Goal: Use online tool/utility: Use online tool/utility

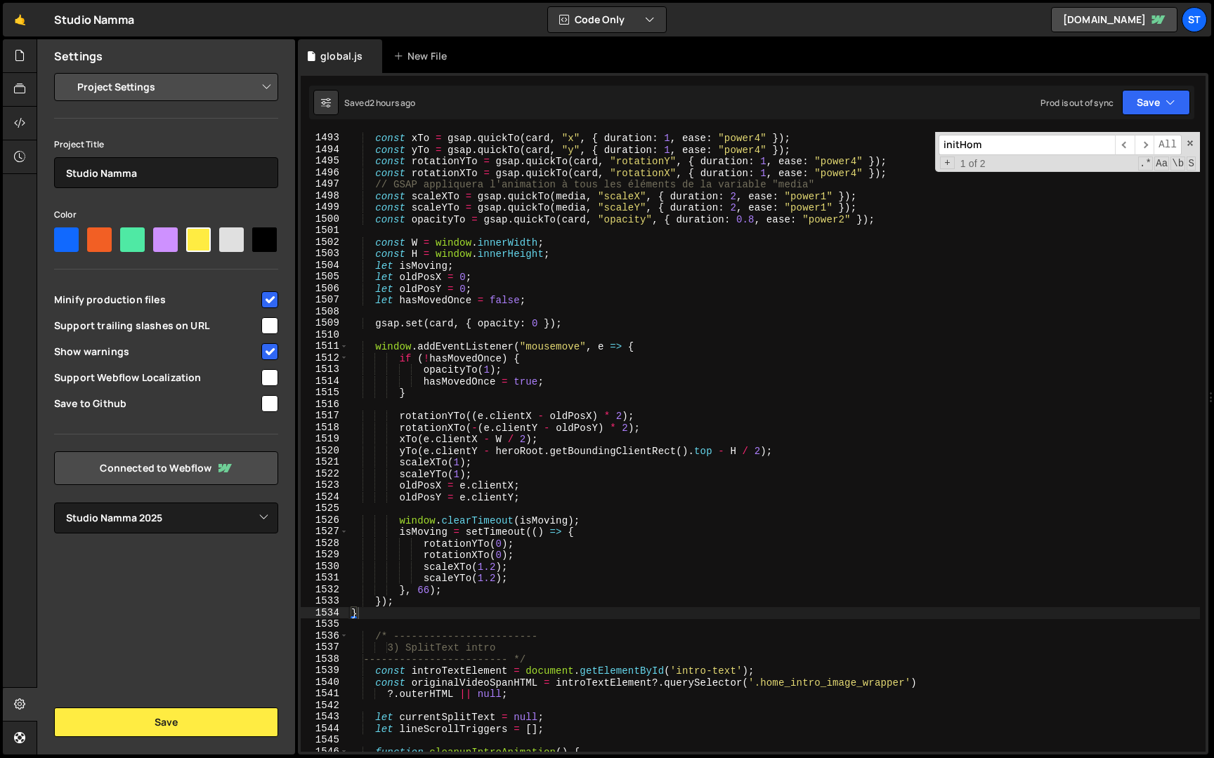
select select "679cb9cacf00799ba4b4c985"
click at [1051, 146] on input "initHom" at bounding box center [1026, 145] width 176 height 20
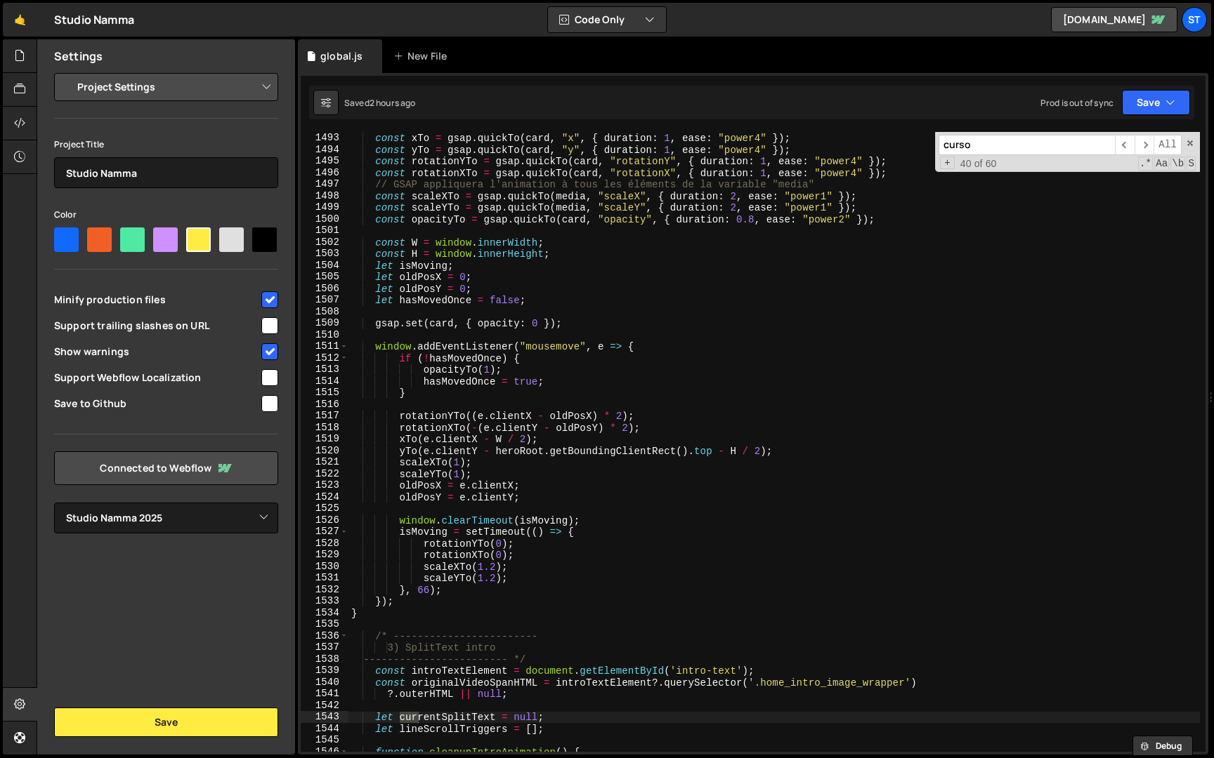
scroll to position [468, 0]
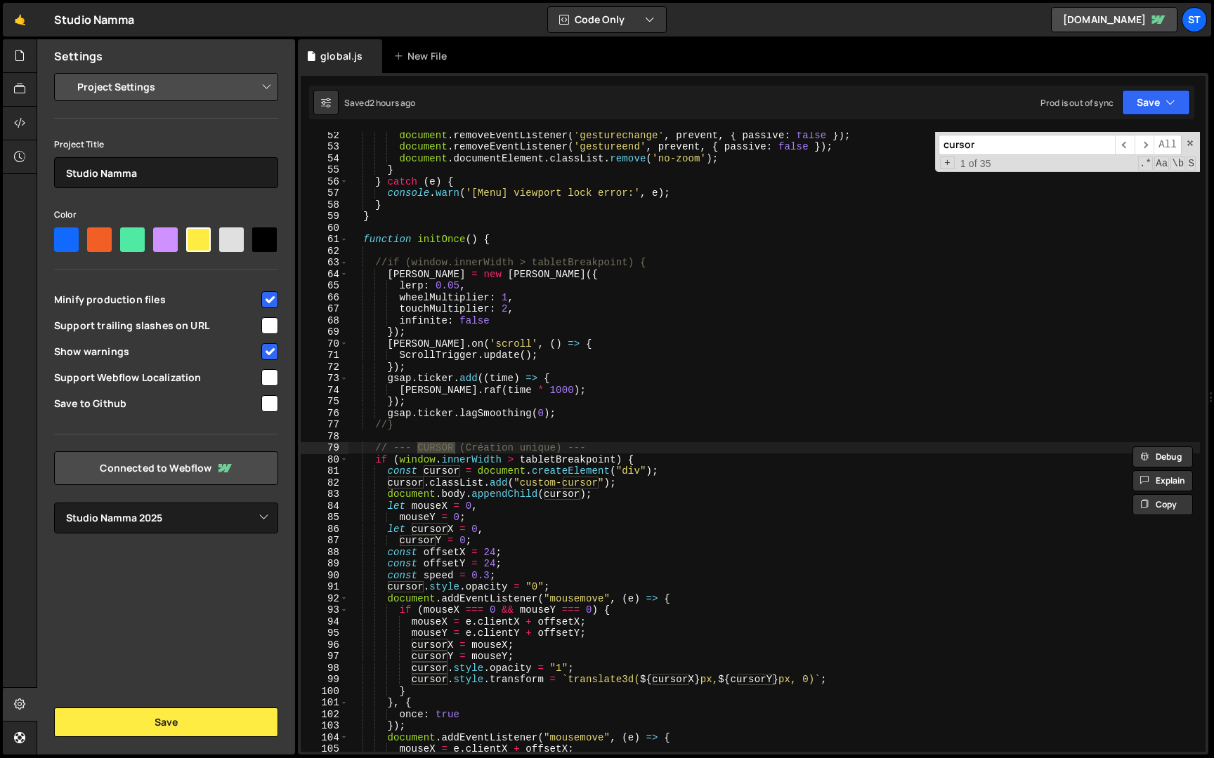
type input "cursor"
click at [376, 450] on div "document . removeEventListener ( 'gesturechange' , prevent , { passive : false …" at bounding box center [773, 450] width 851 height 643
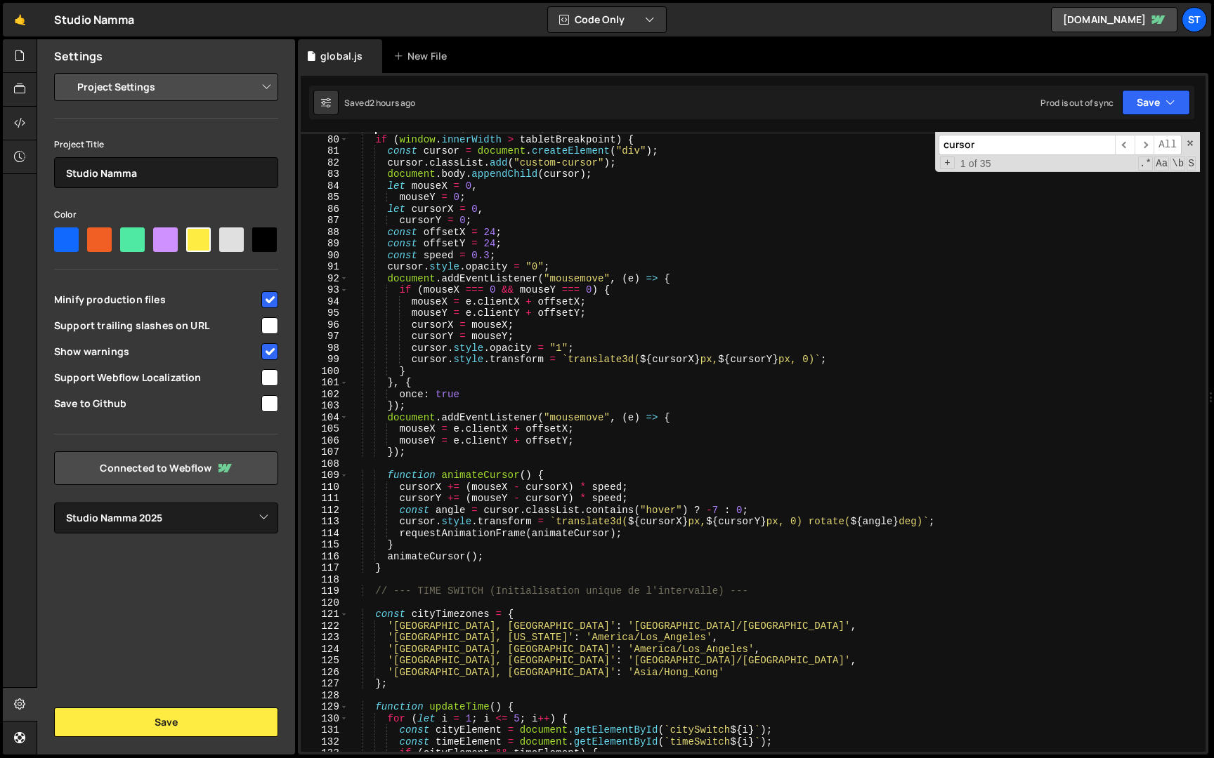
scroll to position [767, 0]
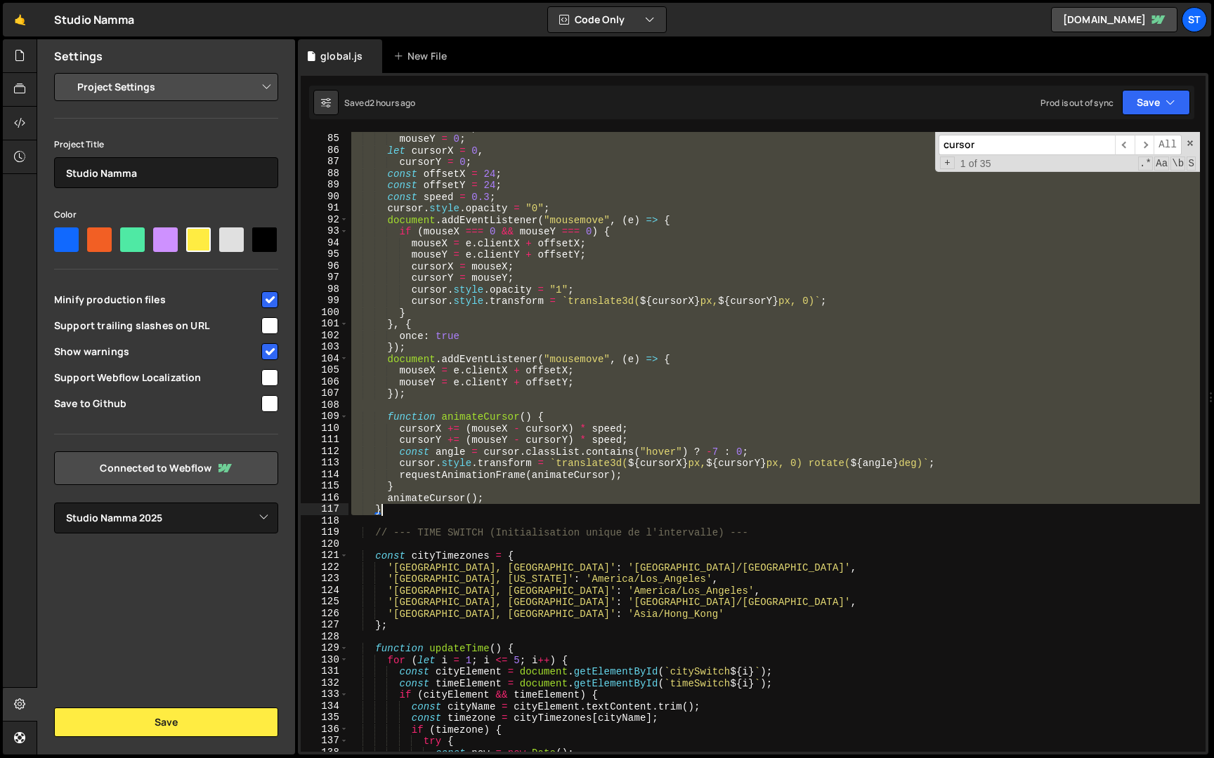
click at [400, 511] on div "let mouseX = 0 , mouseY = 0 ; let cursorX = 0 , cursorY = 0 ; const offsetX = 2…" at bounding box center [773, 443] width 851 height 643
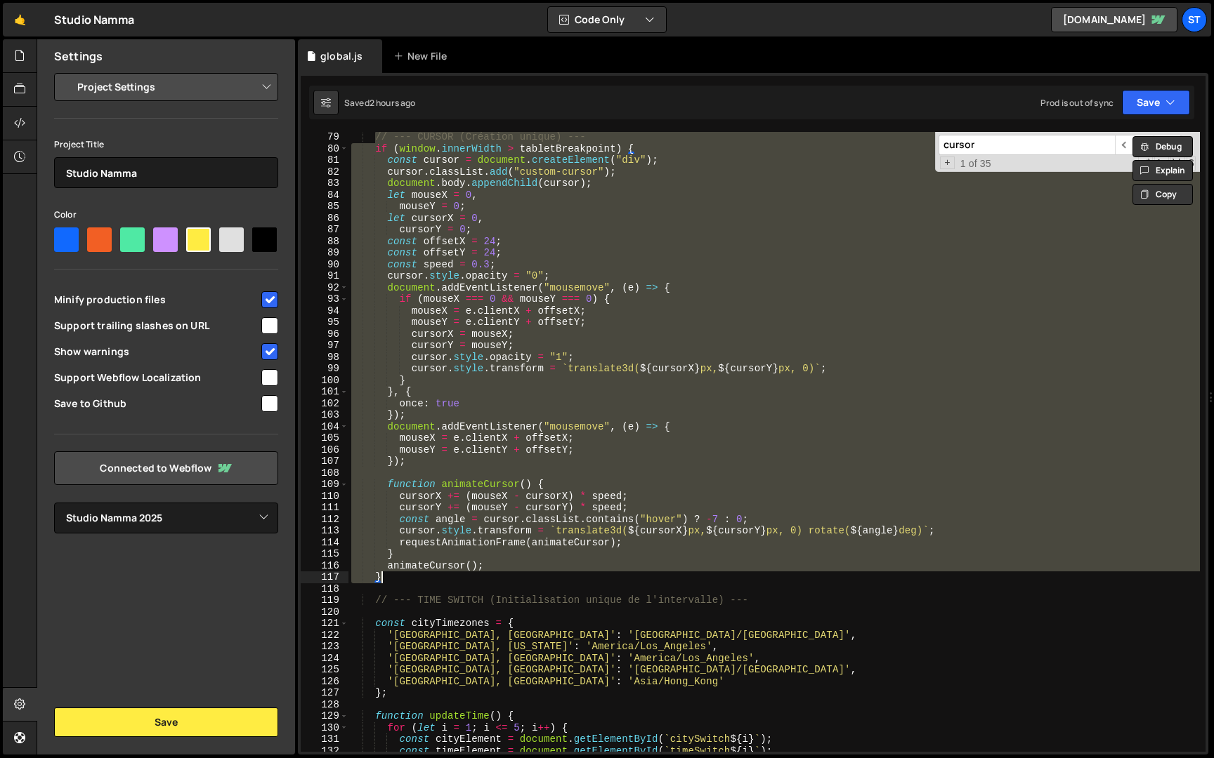
scroll to position [707, 0]
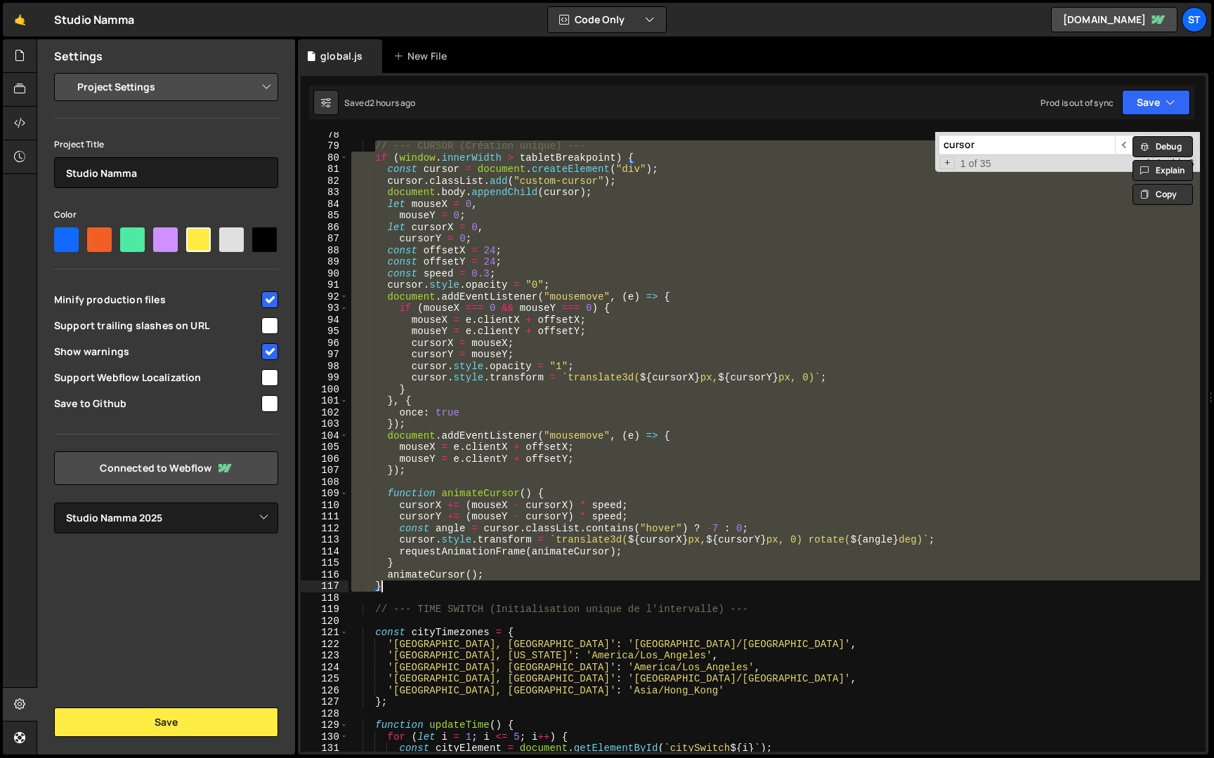
paste textarea
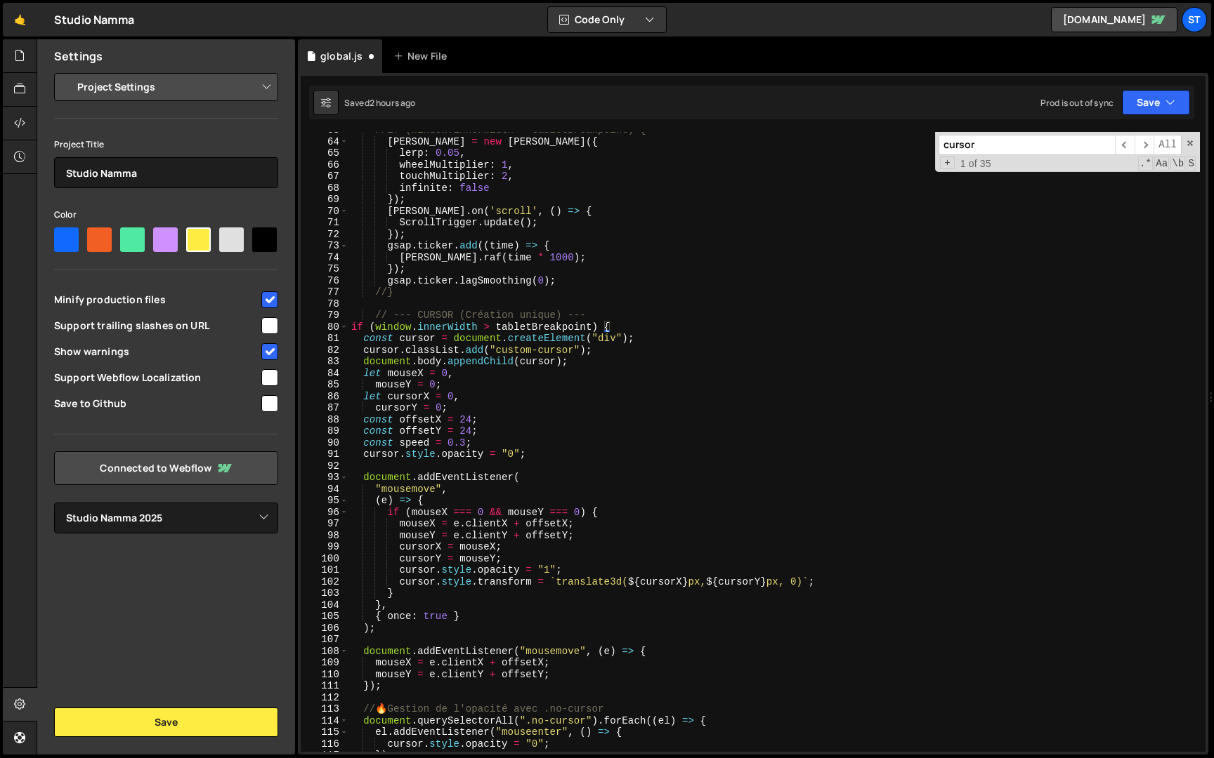
scroll to position [563, 0]
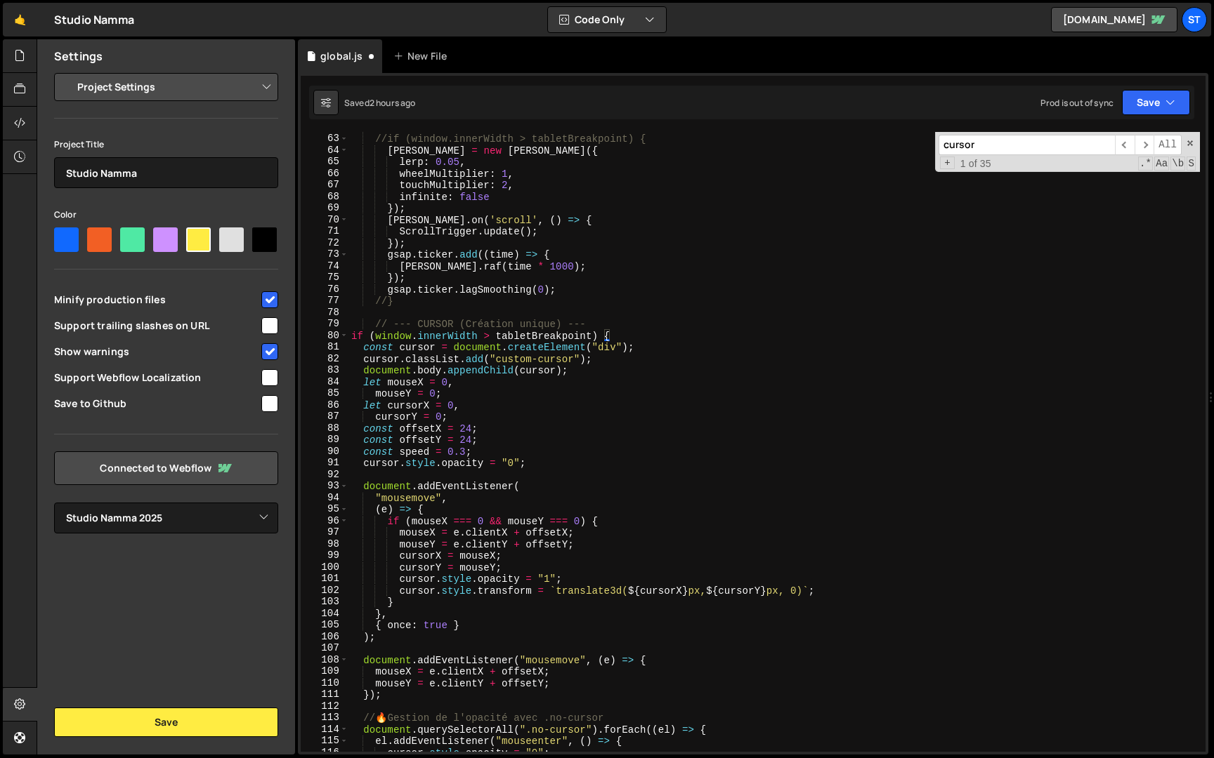
click at [353, 337] on div "//if (window.innerWidth > tabletBreakpoint) { [PERSON_NAME] = new [PERSON_NAME]…" at bounding box center [773, 443] width 851 height 643
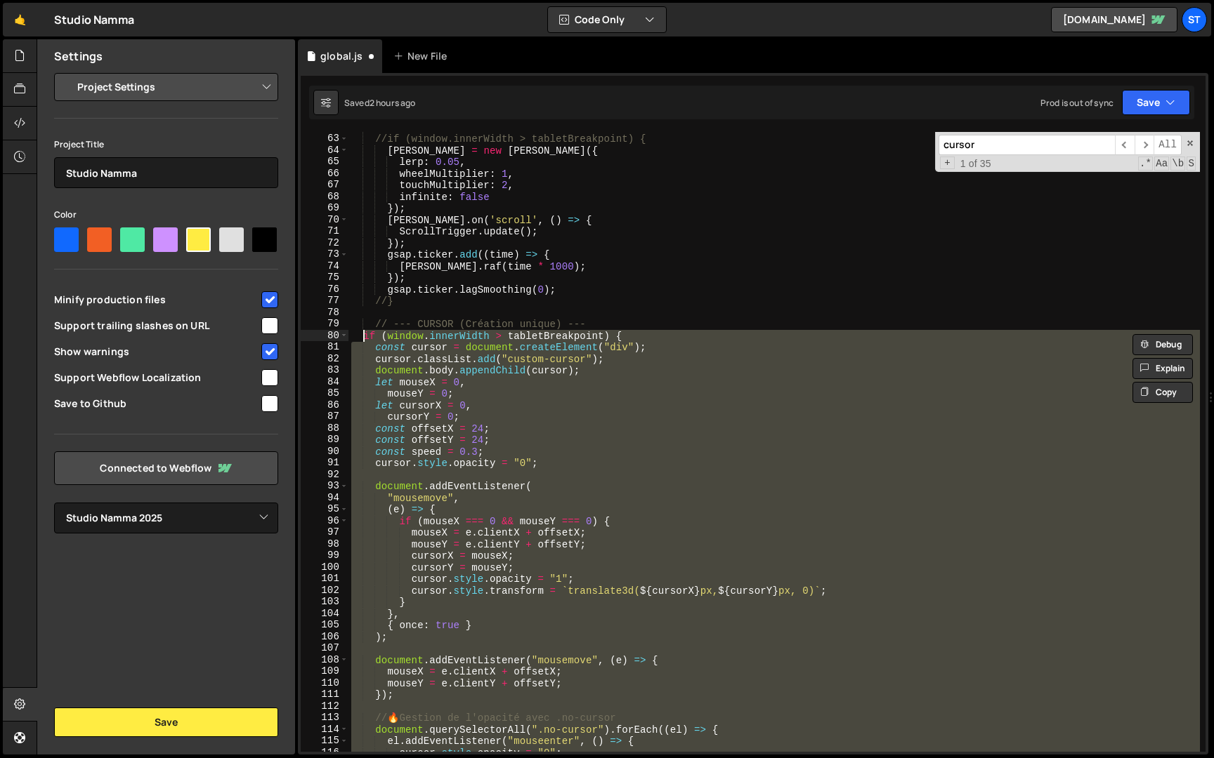
type textarea "if (window.innerWidth > tabletBreakpoint) { const cursor = document.createEleme…"
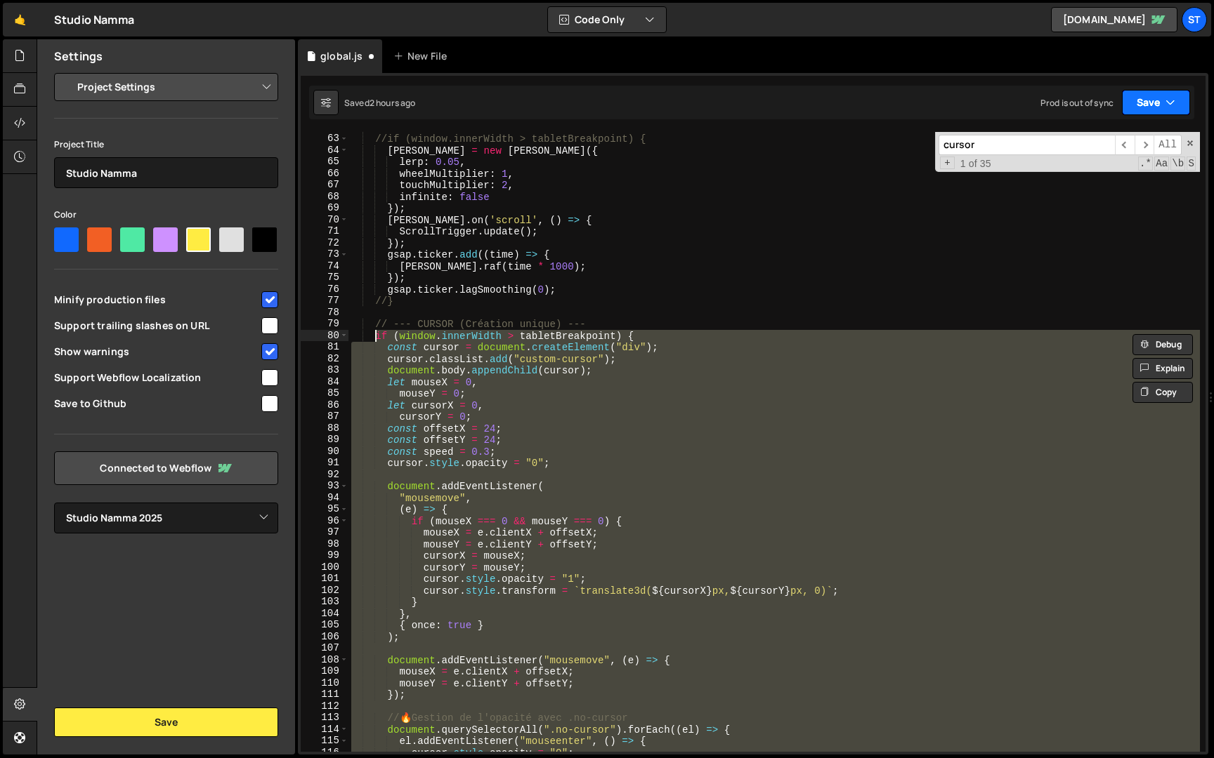
click at [1151, 112] on button "Save" at bounding box center [1156, 102] width 68 height 25
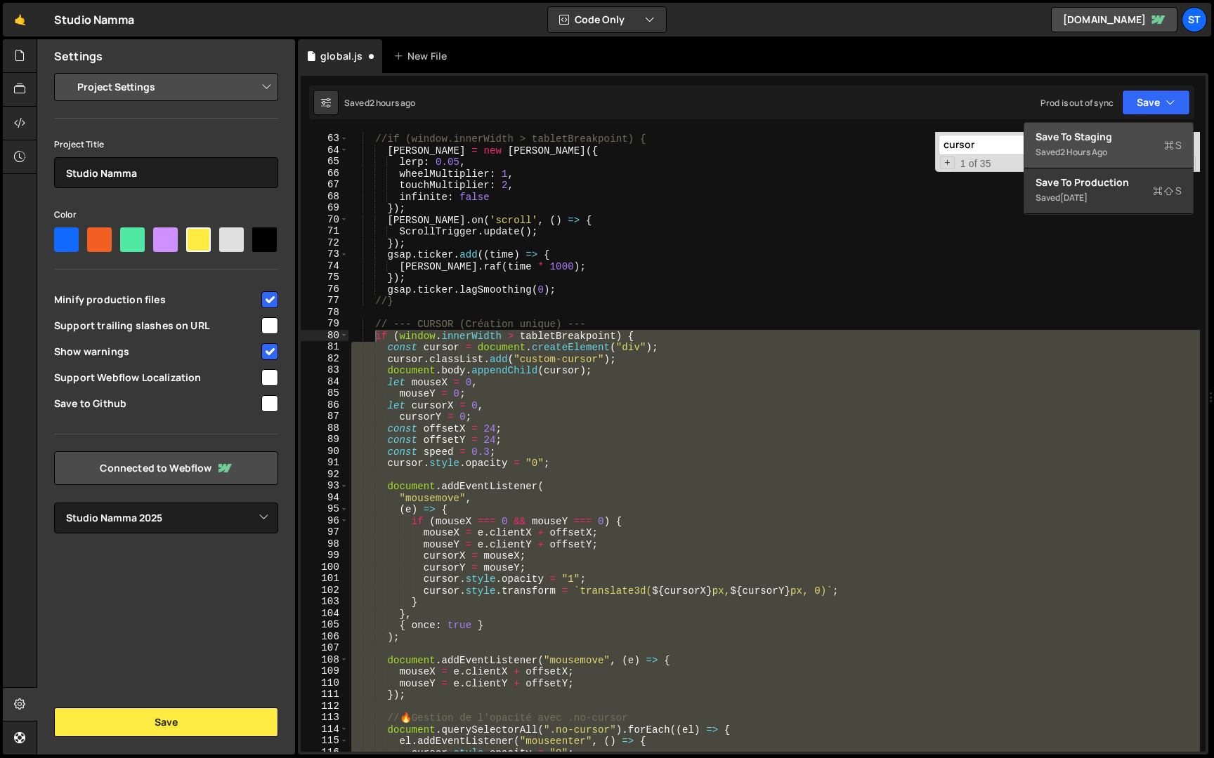
click at [1121, 150] on div "Saved 2 hours ago" at bounding box center [1108, 152] width 146 height 17
